Goal: Task Accomplishment & Management: Use online tool/utility

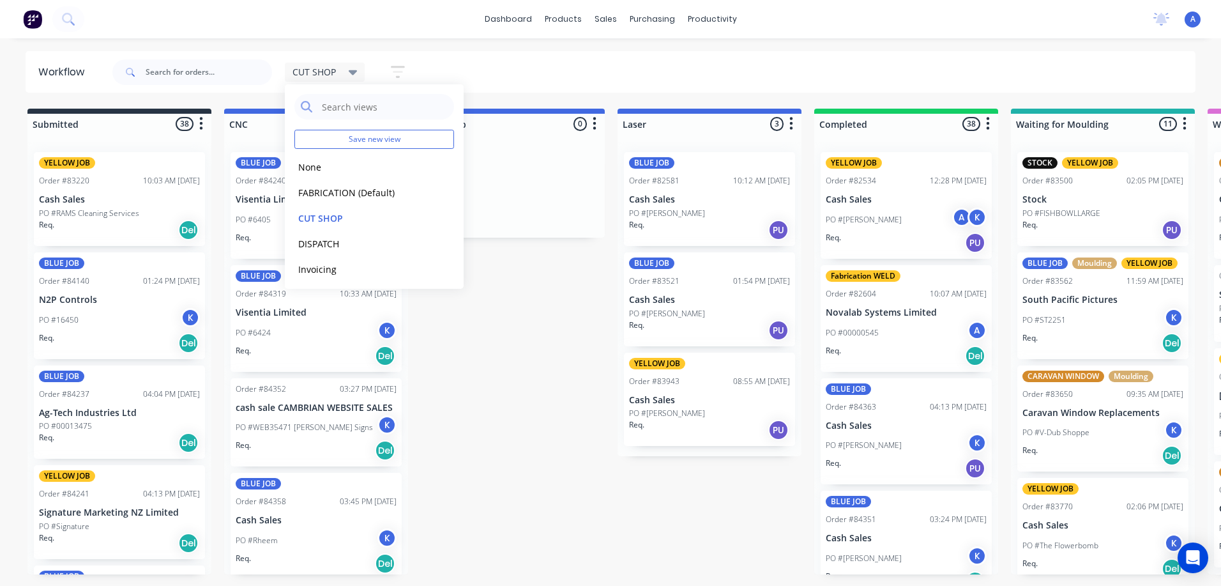
scroll to position [1110, 0]
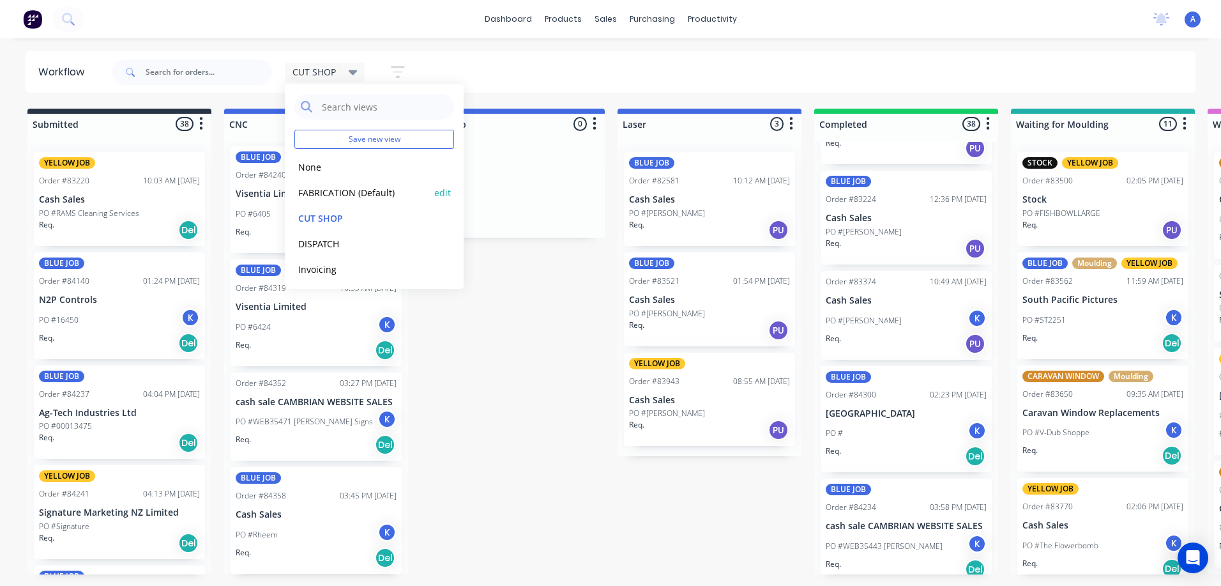
click at [362, 185] on button "FABRICATION (Default)" at bounding box center [362, 192] width 136 height 15
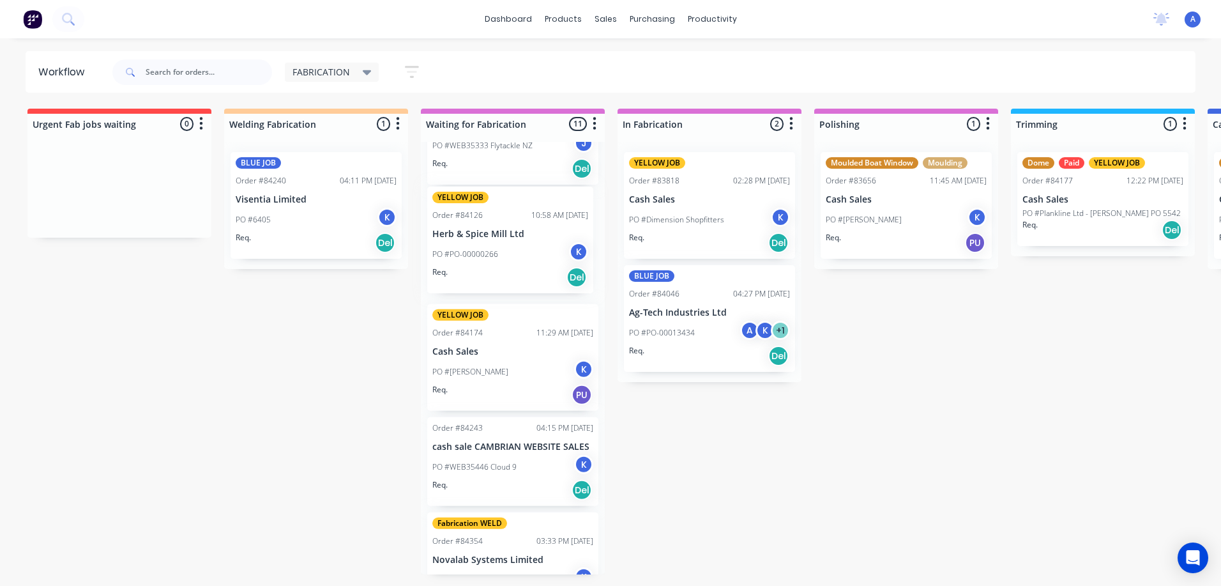
scroll to position [606, 0]
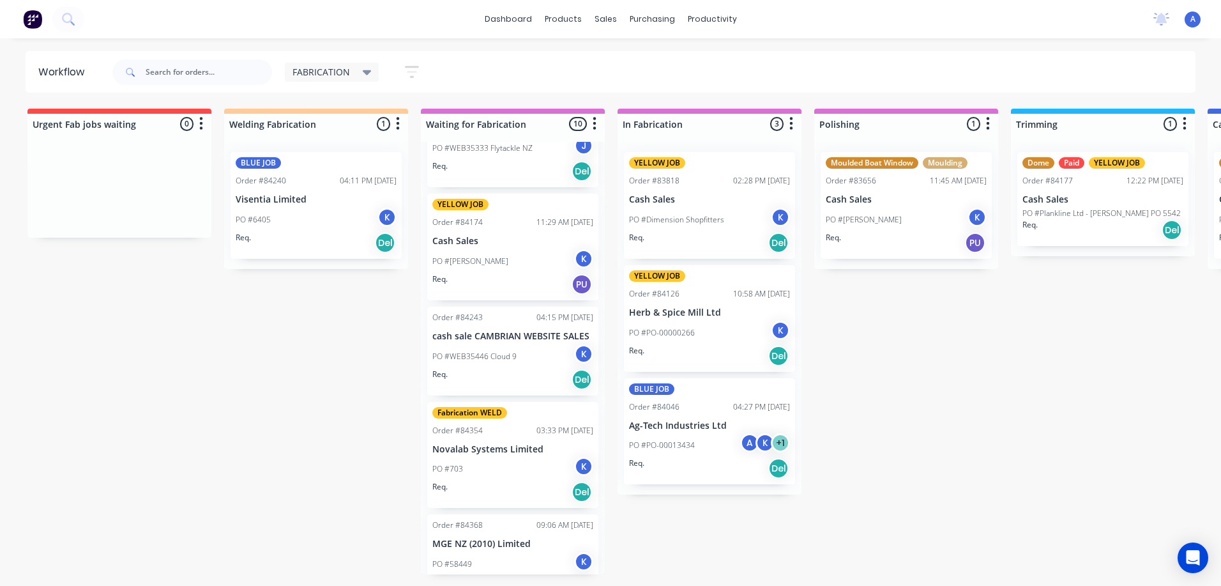
click at [727, 328] on div "PO #PO-00000266 K" at bounding box center [709, 333] width 161 height 24
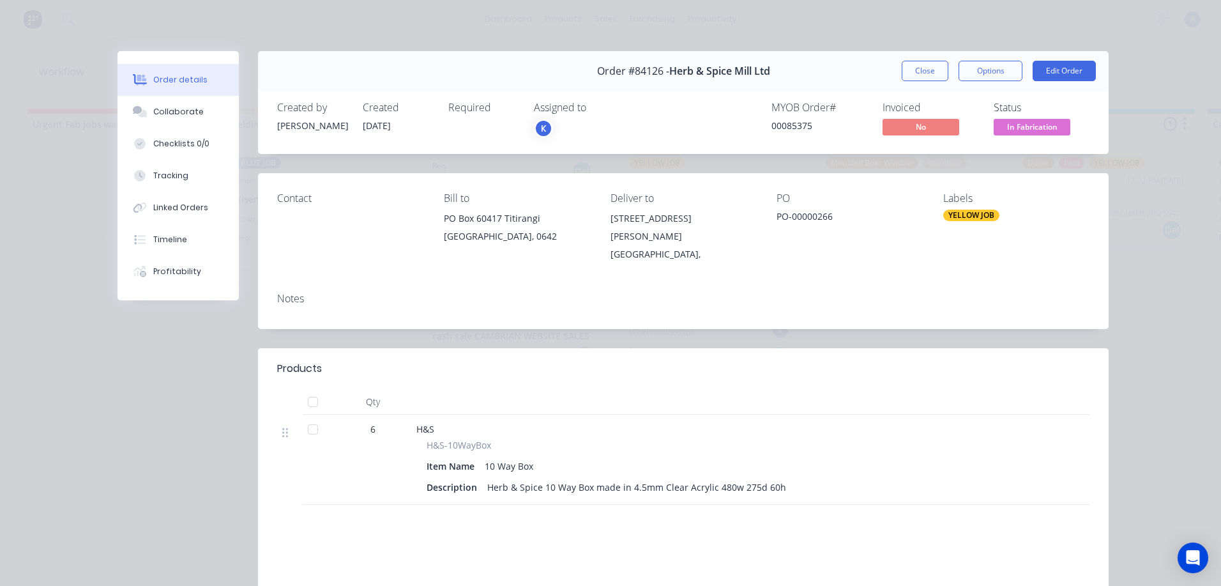
click at [1015, 127] on span "In Fabrication" at bounding box center [1032, 127] width 77 height 16
click at [571, 123] on div "K" at bounding box center [598, 128] width 128 height 19
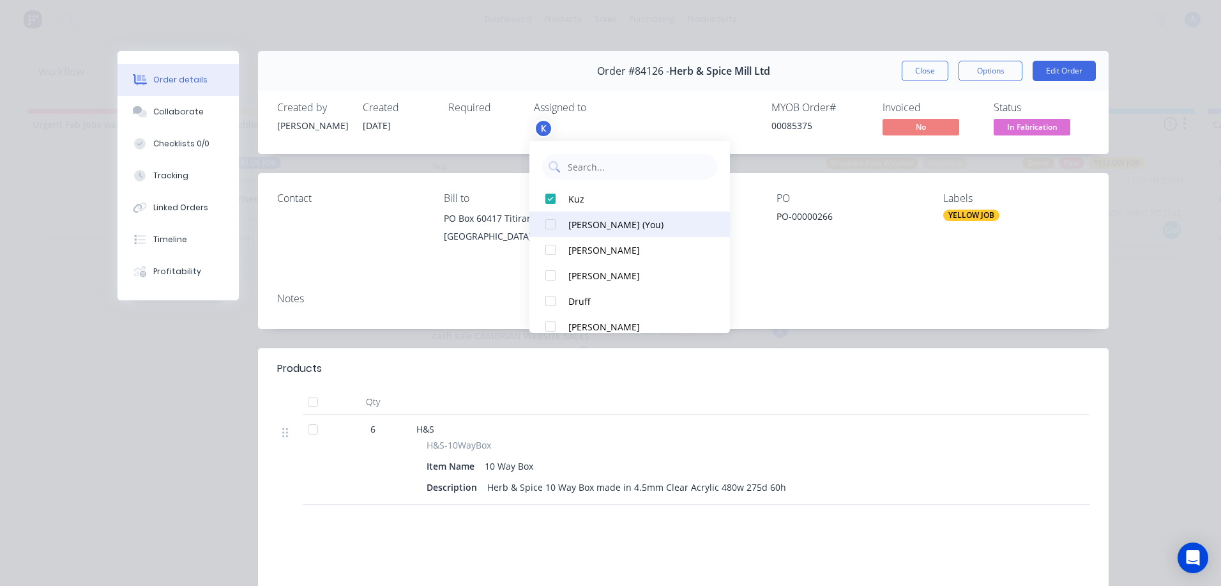
click at [604, 225] on div "[PERSON_NAME] (You)" at bounding box center [635, 224] width 135 height 13
click at [602, 207] on button "[PERSON_NAME] (You)" at bounding box center [629, 199] width 201 height 26
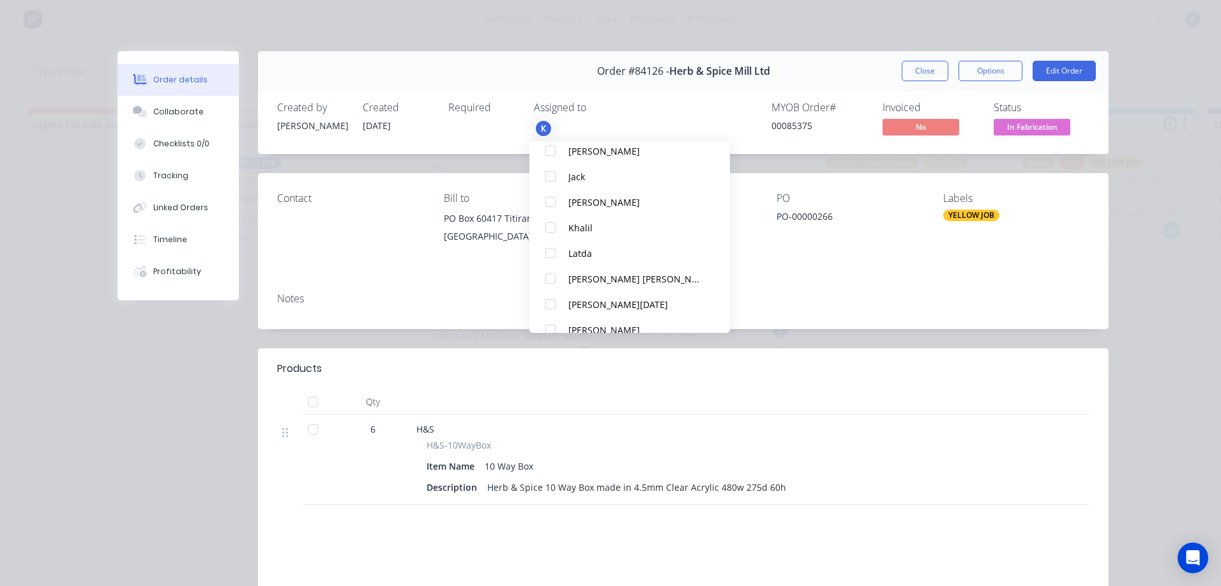
scroll to position [217, 0]
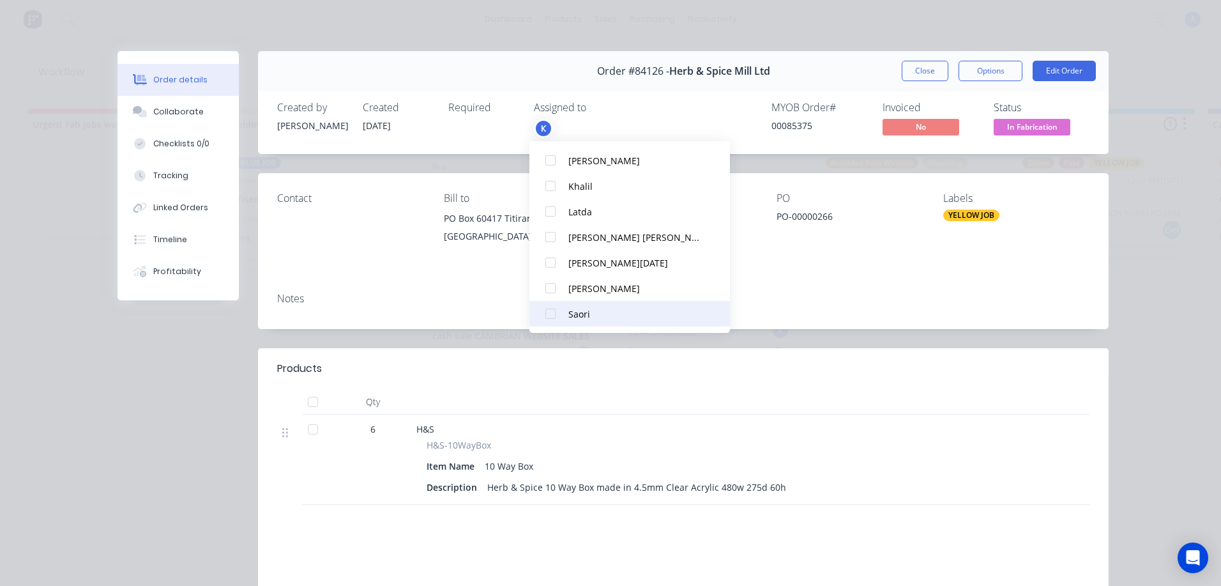
click at [561, 309] on div at bounding box center [551, 314] width 26 height 26
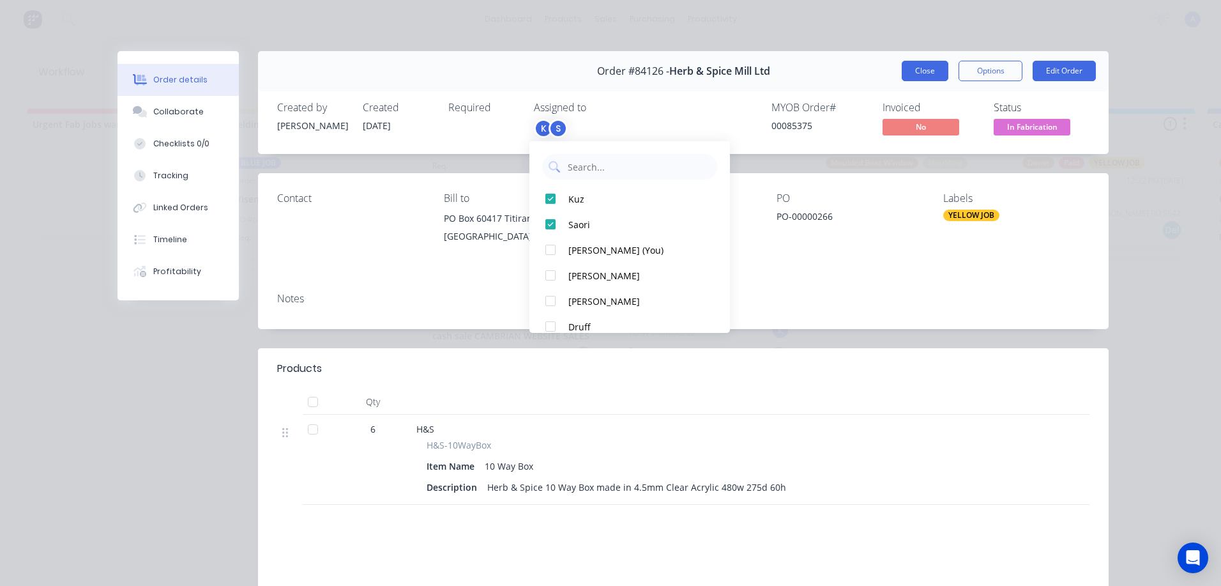
click at [916, 64] on button "Close" at bounding box center [925, 71] width 47 height 20
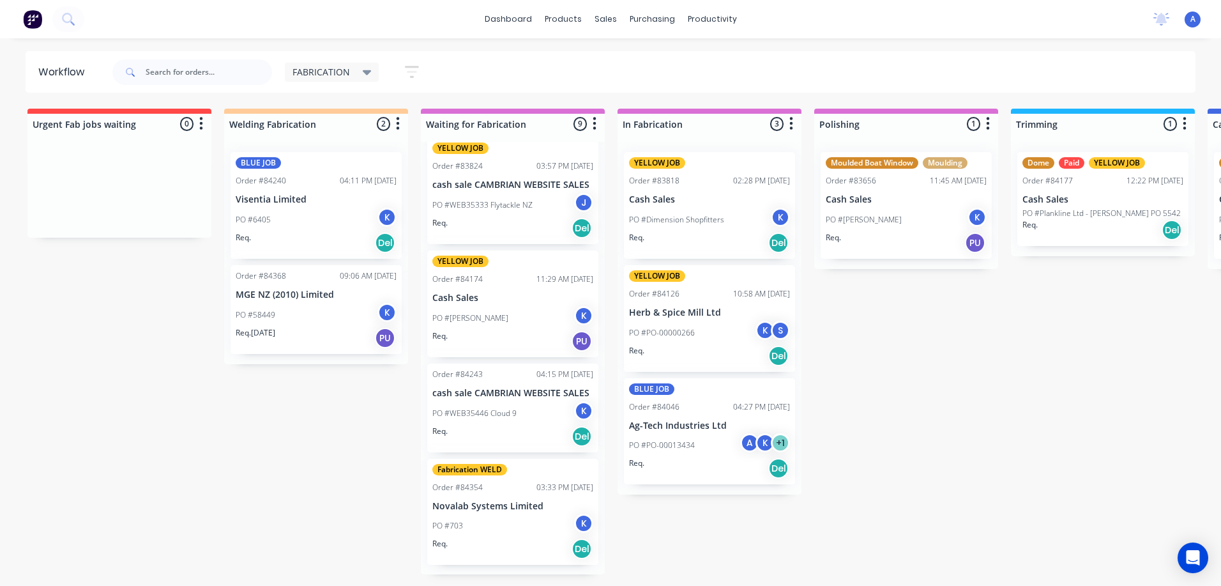
scroll to position [540, 0]
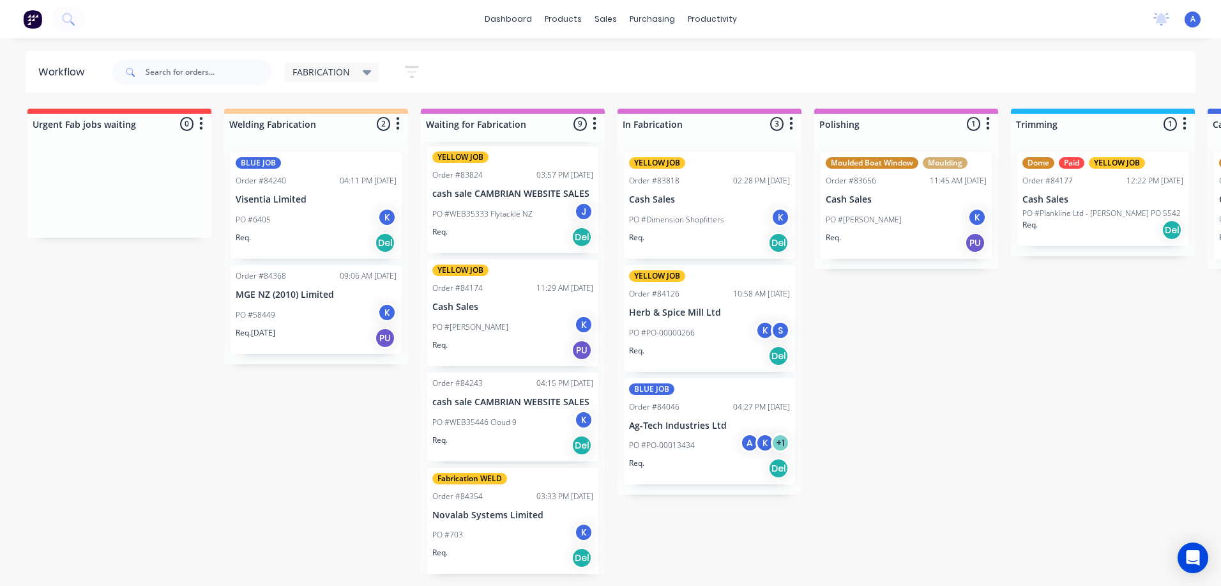
click at [342, 324] on div "PO #58449 K" at bounding box center [316, 315] width 161 height 24
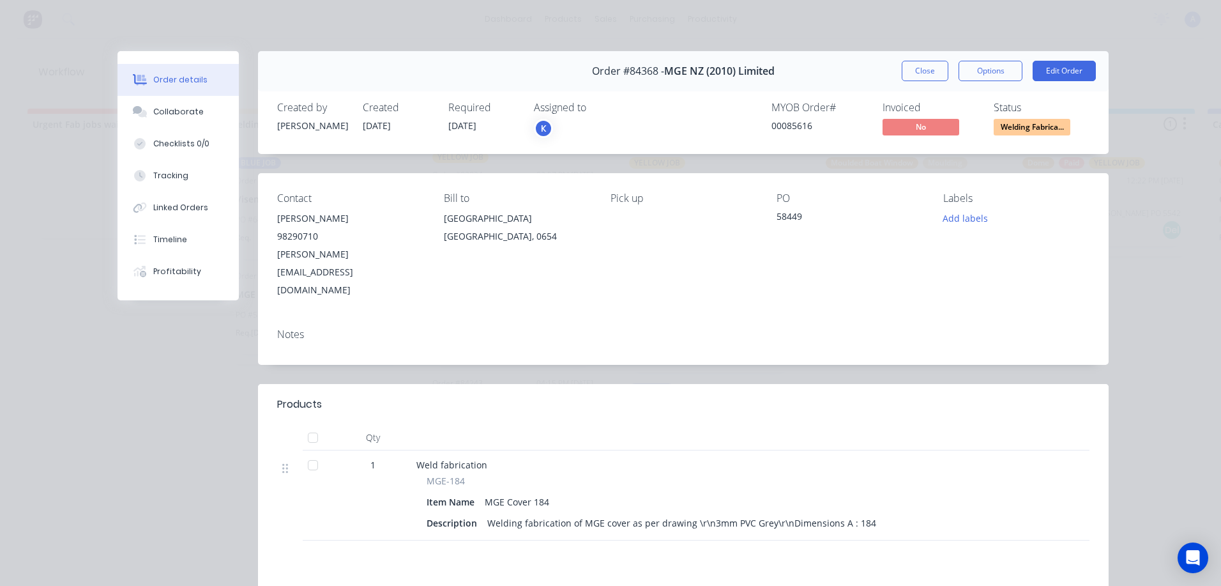
click at [563, 123] on div "K" at bounding box center [598, 128] width 128 height 19
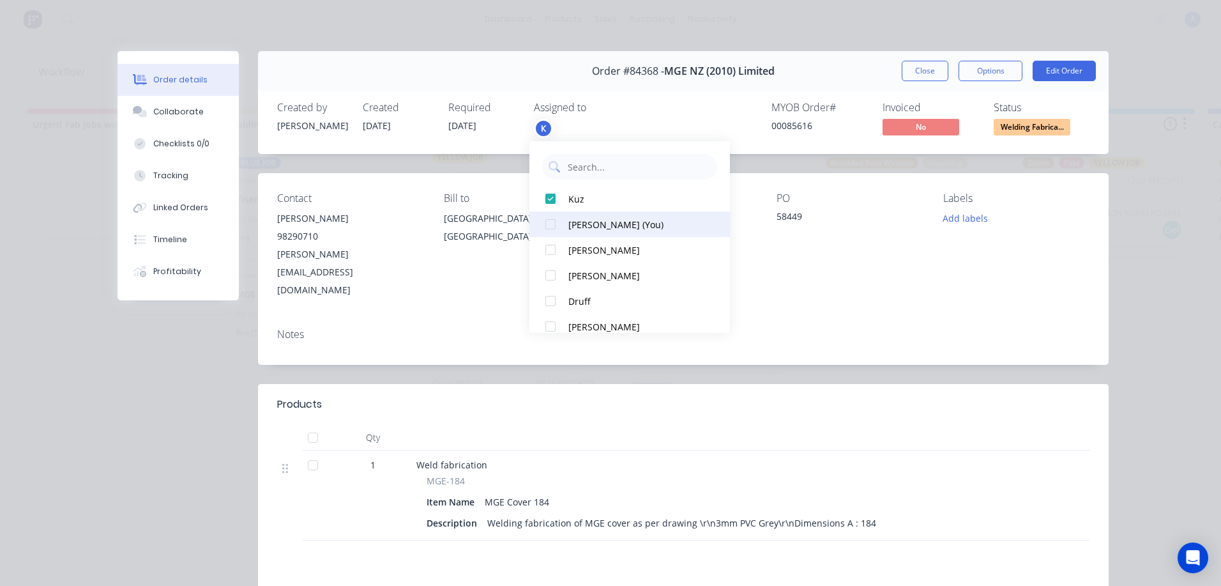
click at [610, 227] on div "[PERSON_NAME] (You)" at bounding box center [635, 224] width 135 height 13
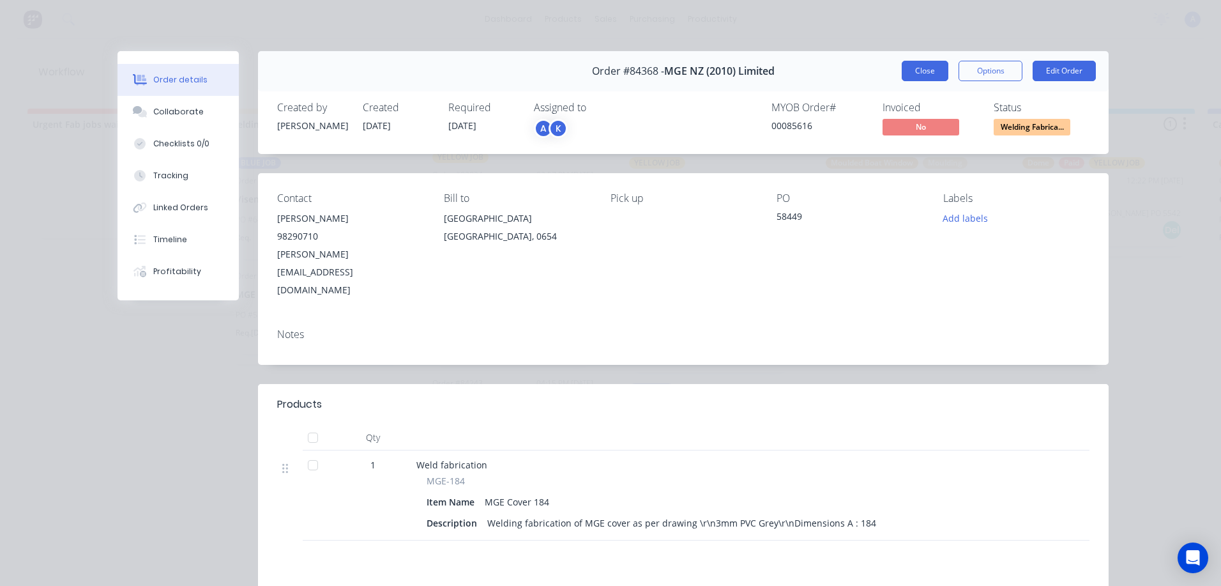
click at [914, 64] on button "Close" at bounding box center [925, 71] width 47 height 20
